Goal: Communication & Community: Answer question/provide support

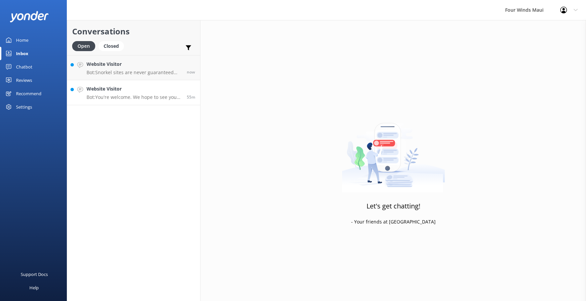
click at [138, 95] on p "Bot: You're welcome. We hope to see you at [GEOGRAPHIC_DATA] soon!" at bounding box center [134, 97] width 95 height 6
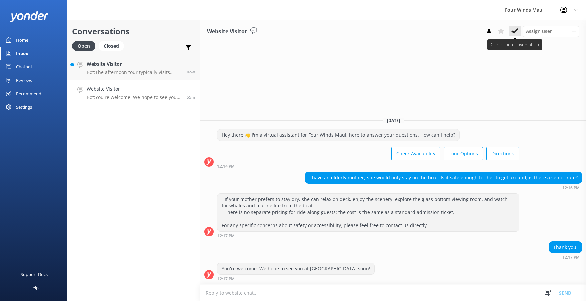
click at [517, 31] on use at bounding box center [515, 30] width 7 height 5
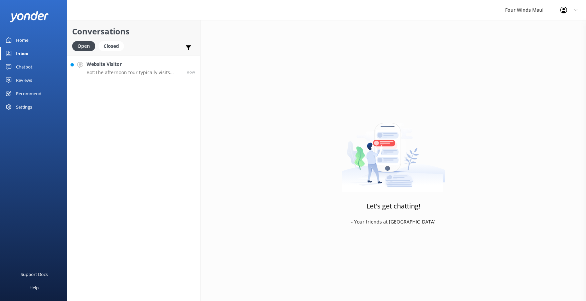
click at [151, 71] on p "Bot: The afternoon tour typically visits [GEOGRAPHIC_DATA], but the final desti…" at bounding box center [134, 73] width 95 height 6
